Goal: Task Accomplishment & Management: Manage account settings

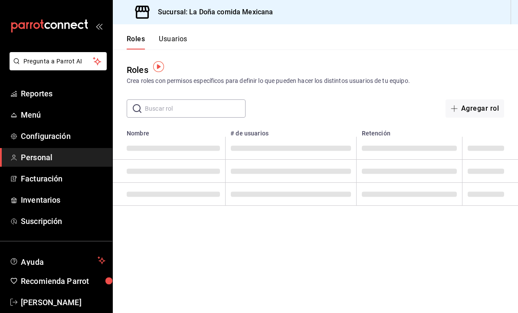
scroll to position [3, 0]
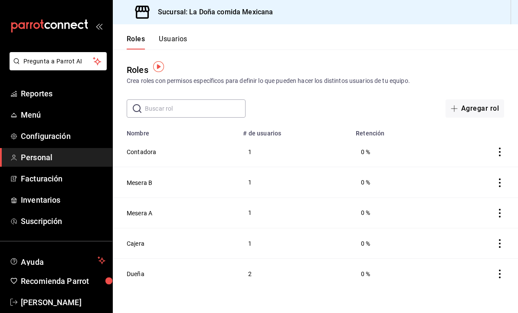
click at [176, 42] on button "Usuarios" at bounding box center [173, 42] width 29 height 15
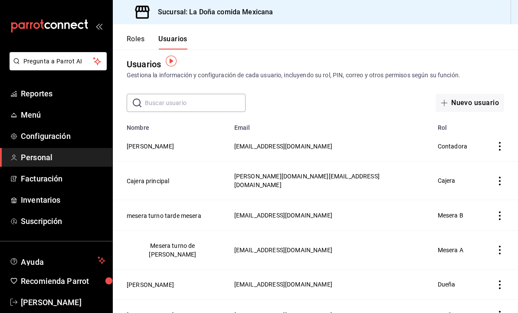
scroll to position [5, 0]
click at [163, 311] on button "[PERSON_NAME]" at bounding box center [150, 315] width 47 height 9
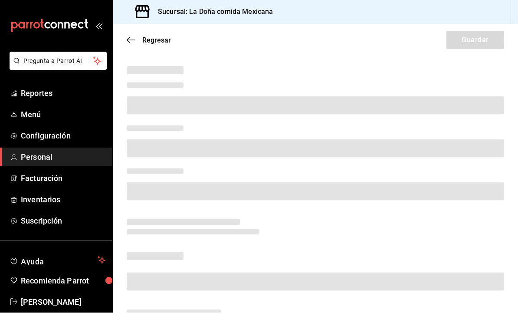
scroll to position [0, 0]
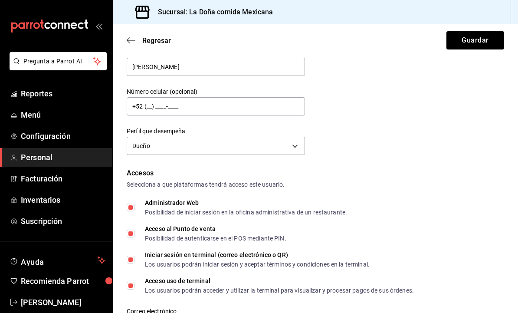
type input "[PHONE_NUMBER]"
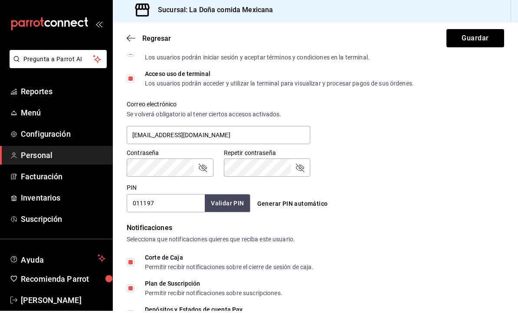
scroll to position [297, 0]
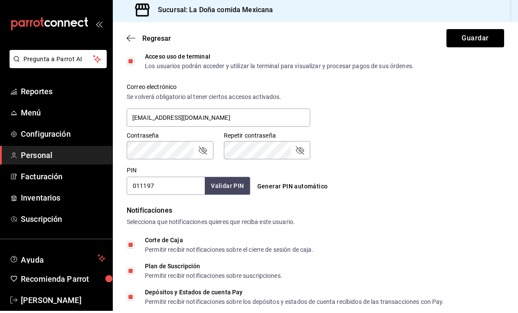
click at [179, 168] on div "PIN 011197 Validar PIN ​" at bounding box center [189, 182] width 124 height 29
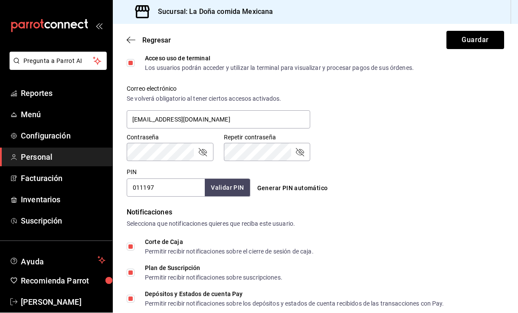
click at [170, 183] on input "011197" at bounding box center [166, 188] width 78 height 18
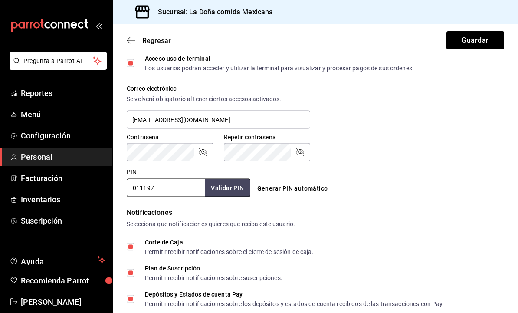
click at [174, 184] on input "011197" at bounding box center [166, 188] width 78 height 18
click at [175, 188] on input "011197" at bounding box center [166, 188] width 78 height 18
type input "011196"
click at [479, 43] on button "Guardar" at bounding box center [475, 40] width 58 height 18
